Goal: Check status: Check status

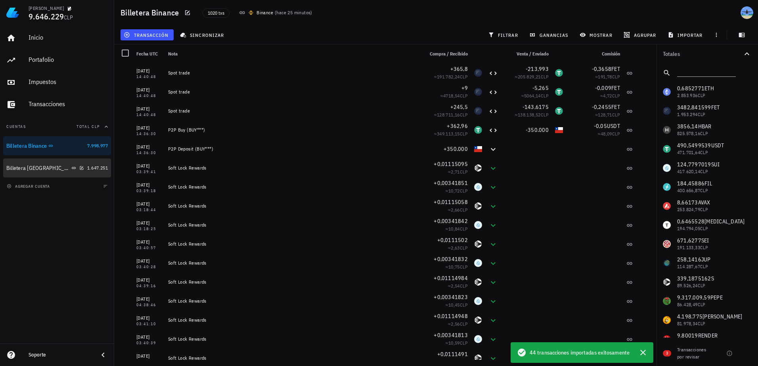
click at [76, 168] on div at bounding box center [80, 168] width 8 height 7
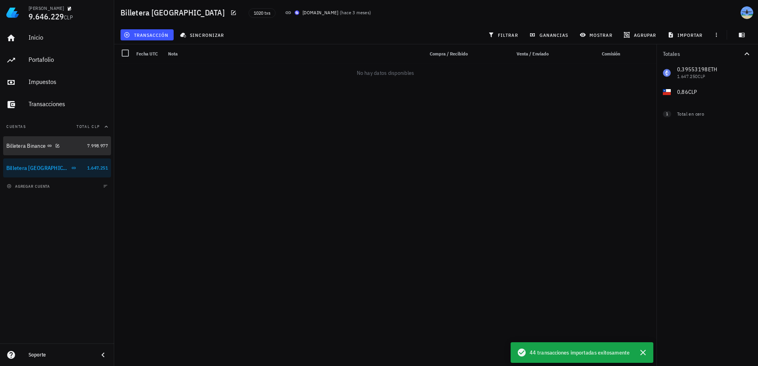
click at [46, 147] on div "Billetera Binance" at bounding box center [25, 146] width 39 height 7
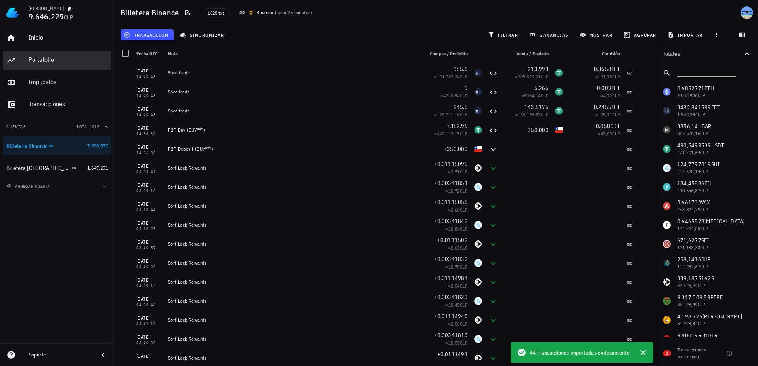
click at [54, 60] on div "Portafolio" at bounding box center [68, 60] width 79 height 8
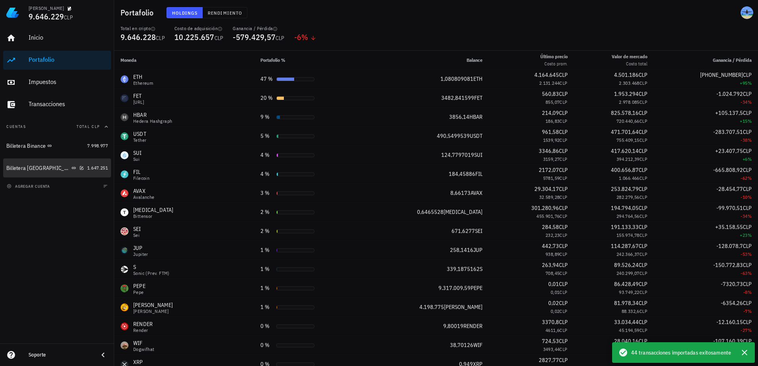
click at [85, 172] on link "Billetera Buda 1.647.251" at bounding box center [57, 168] width 108 height 19
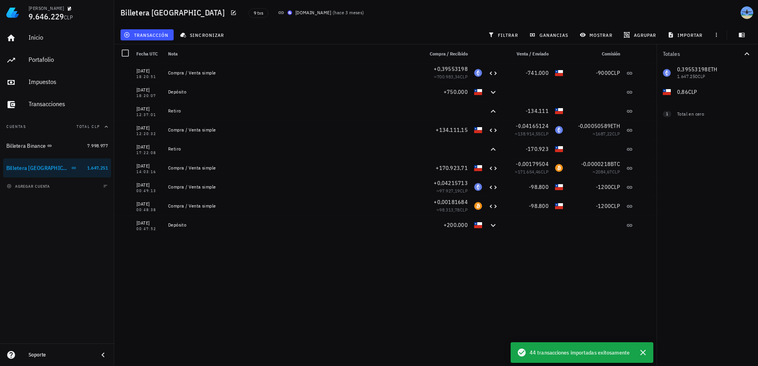
click at [86, 157] on div "Billetera Binance 7.998.977 Billetera [GEOGRAPHIC_DATA] 1.647.251" at bounding box center [57, 156] width 108 height 41
click at [88, 149] on div "7.998.977" at bounding box center [97, 146] width 21 height 8
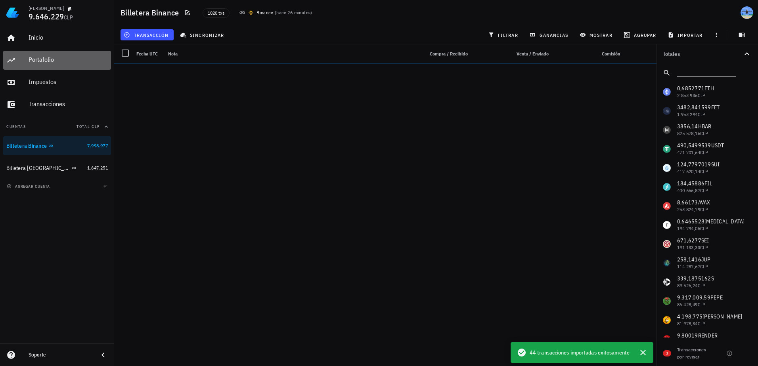
click at [66, 56] on div "Portafolio" at bounding box center [68, 60] width 79 height 8
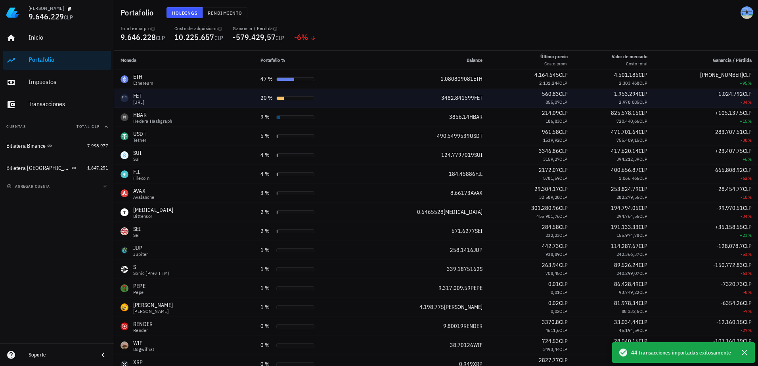
click at [202, 100] on div "FET [URL]" at bounding box center [184, 98] width 127 height 13
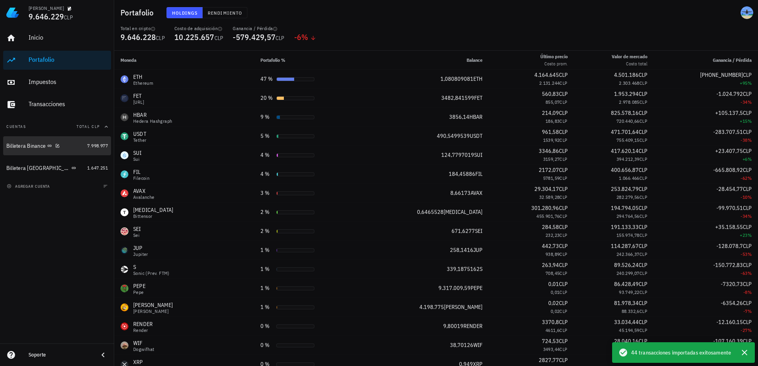
click at [19, 146] on div "Billetera Binance" at bounding box center [25, 146] width 39 height 7
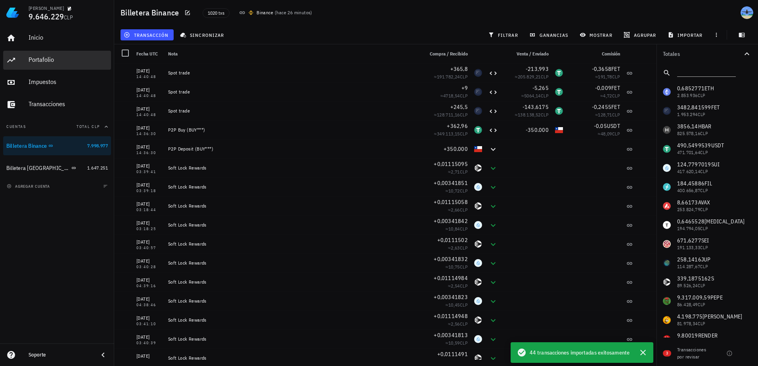
click at [60, 57] on div "Portafolio" at bounding box center [68, 60] width 79 height 8
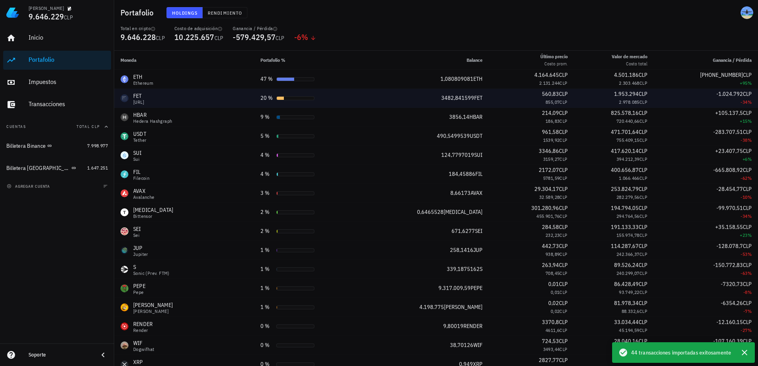
click at [419, 103] on td "3482,841599 FET" at bounding box center [425, 98] width 127 height 19
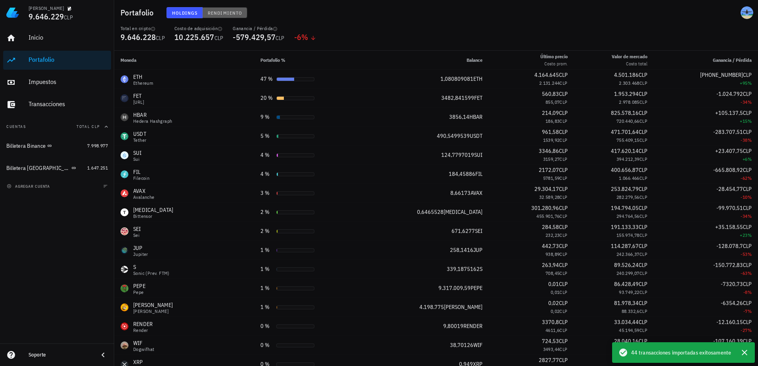
click at [236, 13] on span "Rendimiento" at bounding box center [224, 13] width 35 height 6
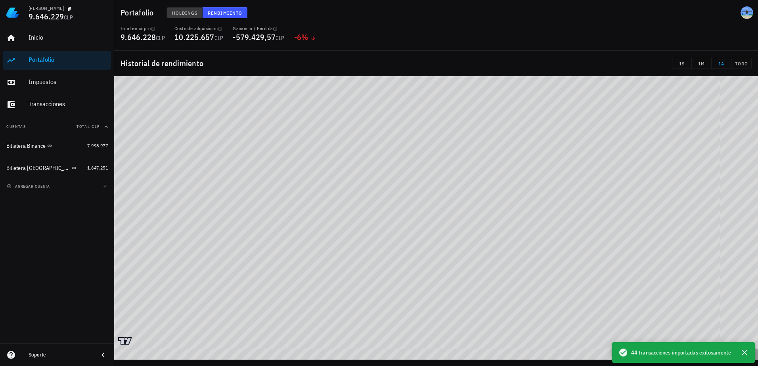
click at [186, 12] on span "Holdings" at bounding box center [185, 13] width 26 height 6
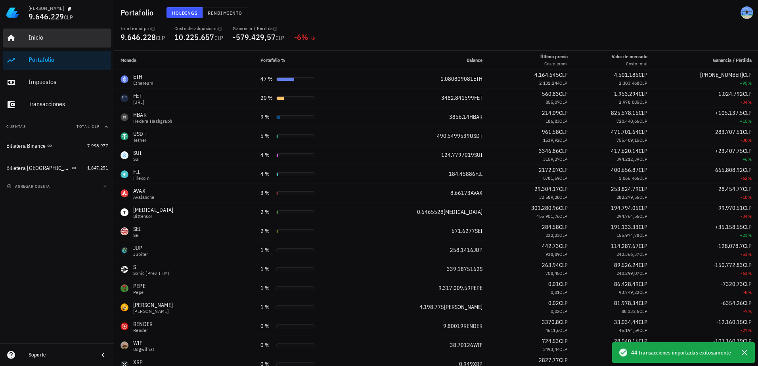
click at [61, 43] on div "Inicio" at bounding box center [68, 38] width 79 height 18
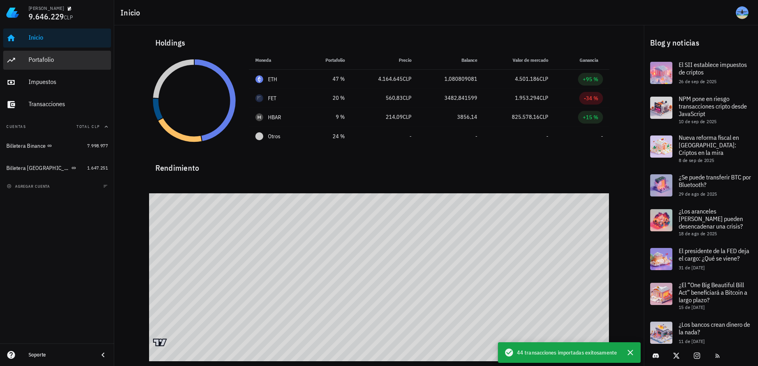
click at [59, 67] on div "Portafolio" at bounding box center [68, 60] width 79 height 18
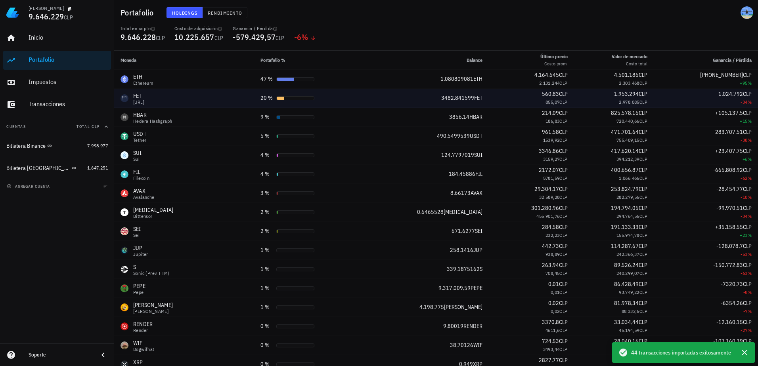
drag, startPoint x: 611, startPoint y: 103, endPoint x: 644, endPoint y: 105, distance: 32.6
click at [644, 105] on div "2.978.085 CLP" at bounding box center [613, 102] width 67 height 8
drag, startPoint x: 644, startPoint y: 105, endPoint x: 649, endPoint y: 107, distance: 5.3
click at [649, 107] on td "1.953.294 CLP 2.978.085 CLP" at bounding box center [614, 98] width 80 height 19
click at [580, 105] on div "2.978.085 CLP" at bounding box center [613, 102] width 67 height 8
